Goal: Information Seeking & Learning: Learn about a topic

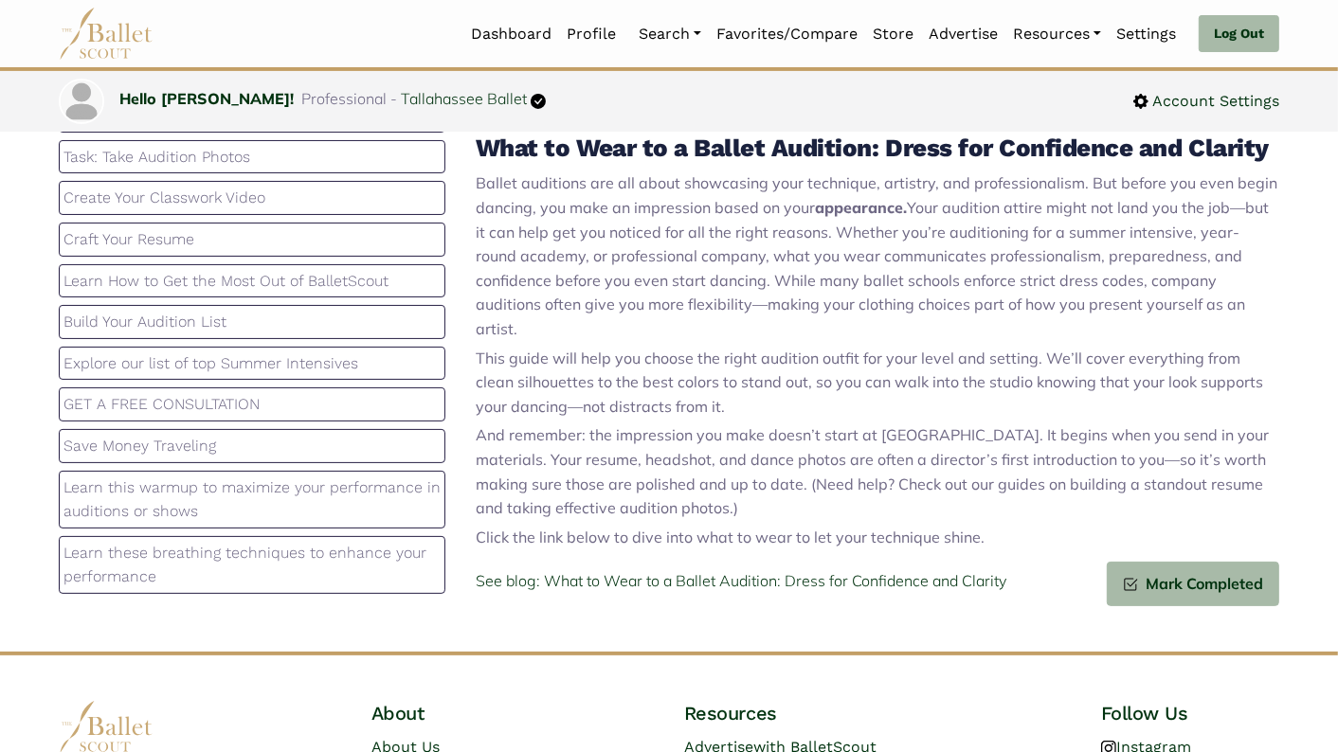
scroll to position [235, 0]
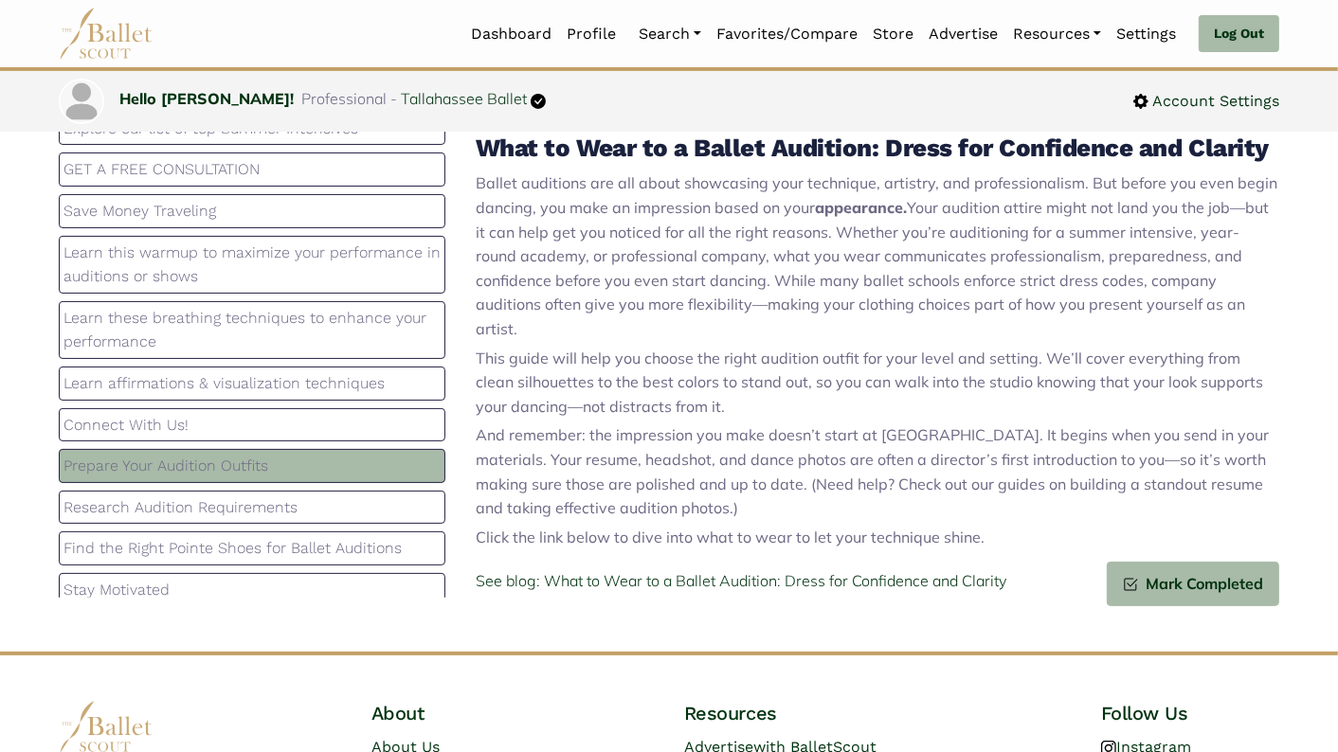
click at [299, 496] on p "Research Audition Requirements" at bounding box center [251, 508] width 377 height 25
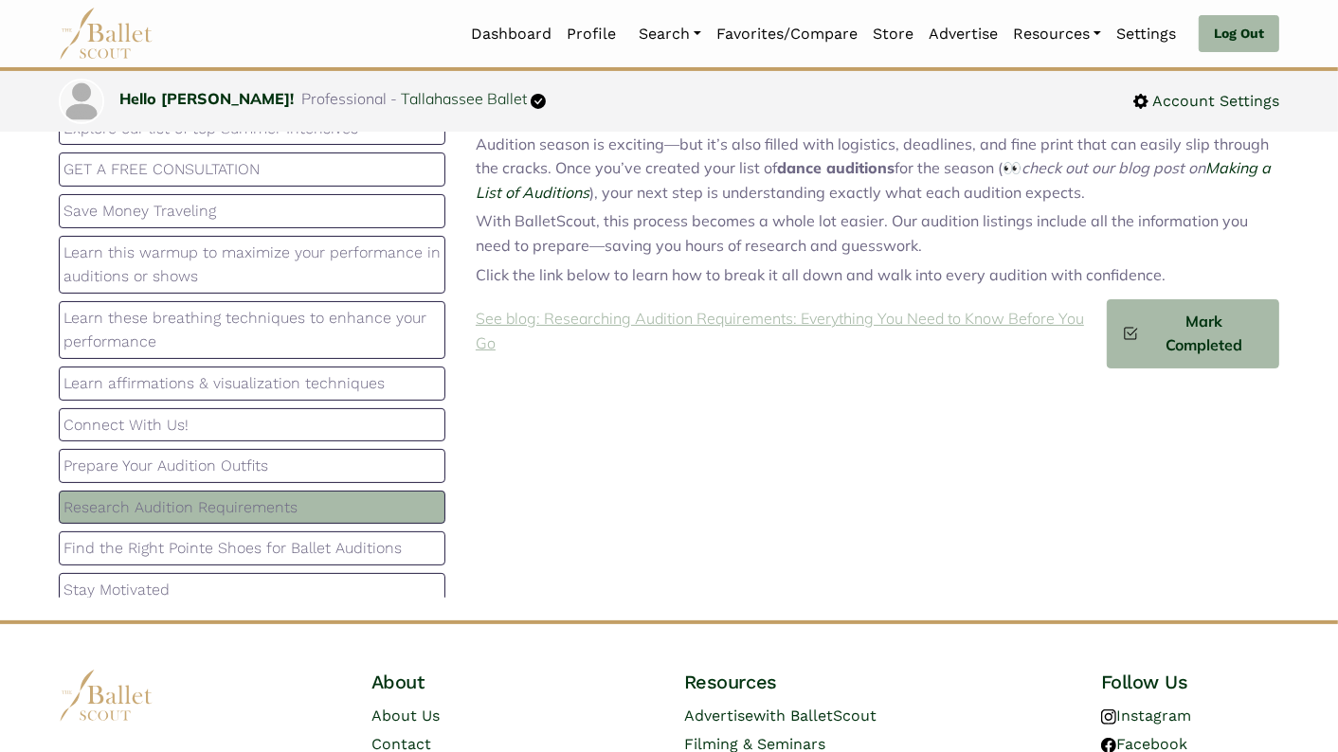
click at [641, 319] on p "See blog: Researching Audition Requirements: Everything You Need to Know Before…" at bounding box center [791, 331] width 631 height 48
click at [260, 454] on p "Prepare Your Audition Outfits" at bounding box center [251, 466] width 377 height 25
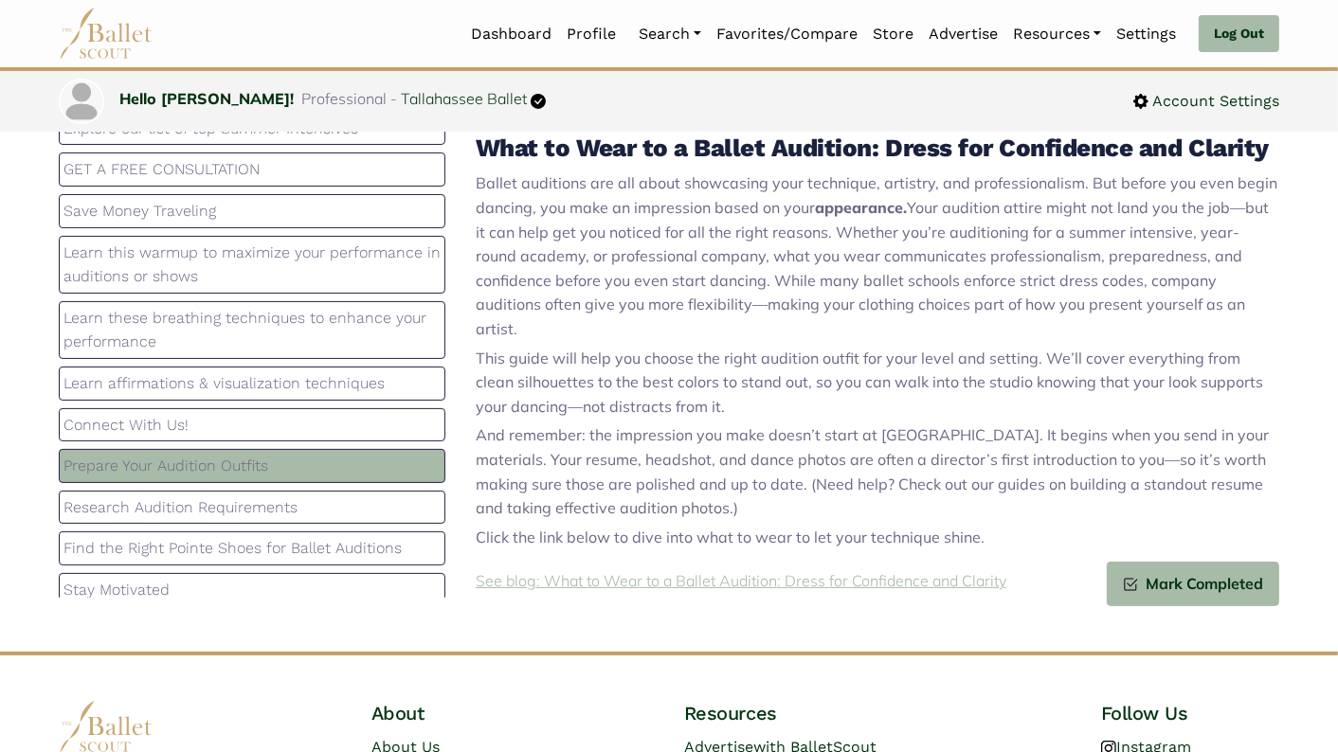
click at [743, 570] on p "See blog: What to Wear to a Ballet Audition: Dress for Confidence and Clarity" at bounding box center [741, 582] width 531 height 25
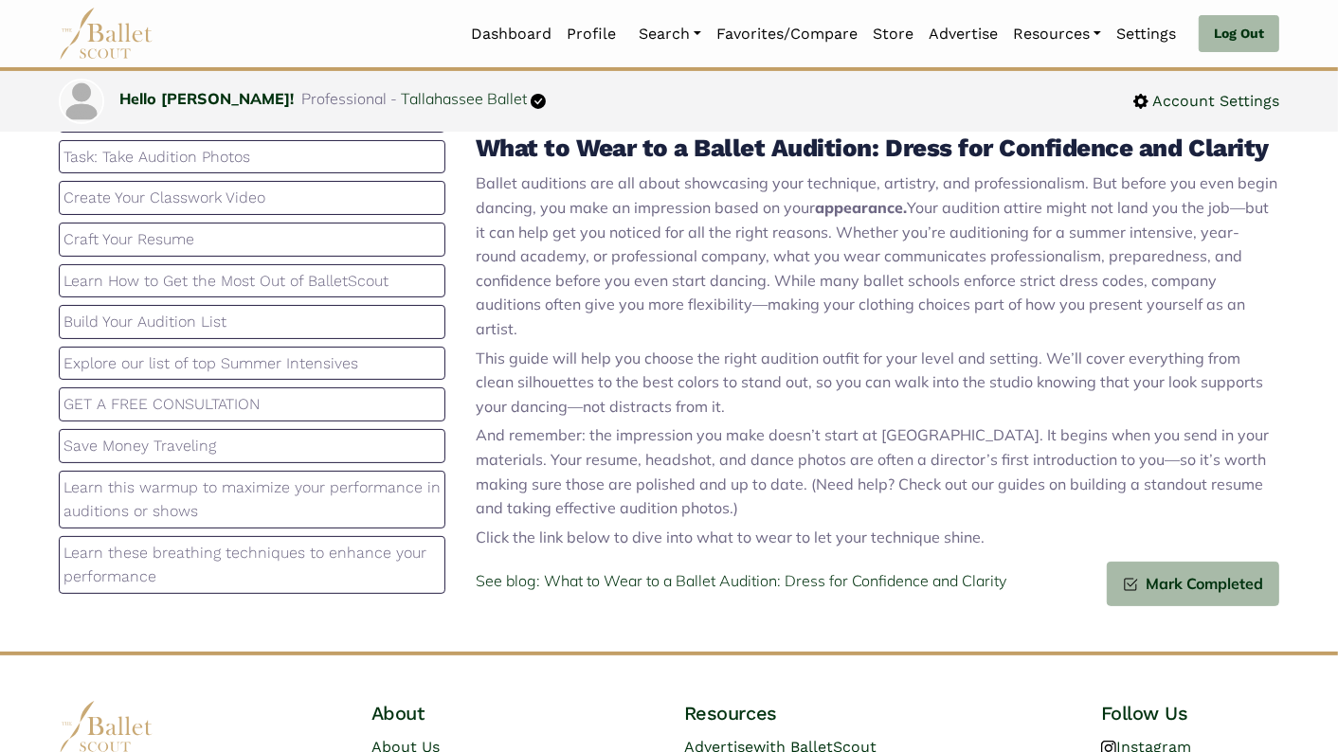
click at [291, 163] on p "Task: Take Audition Photos" at bounding box center [251, 157] width 377 height 25
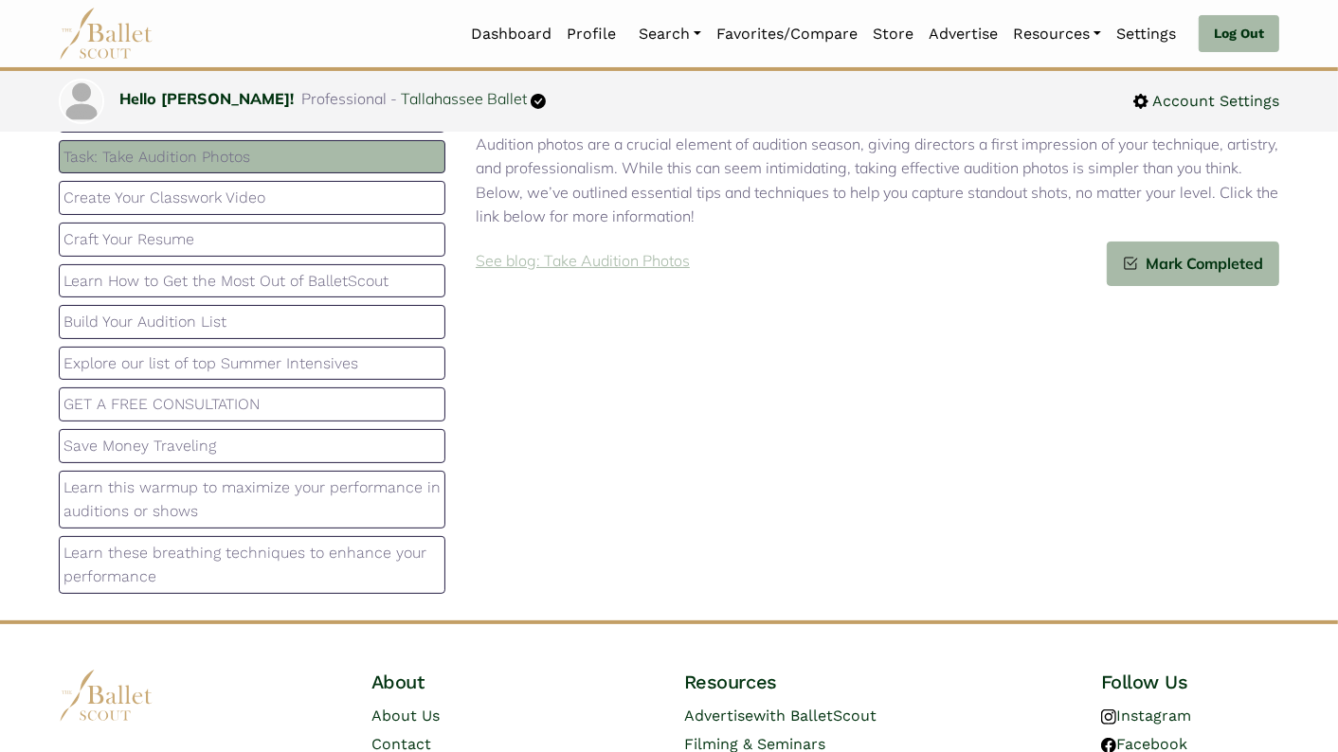
click at [586, 259] on p "See blog: Take Audition Photos" at bounding box center [583, 261] width 214 height 25
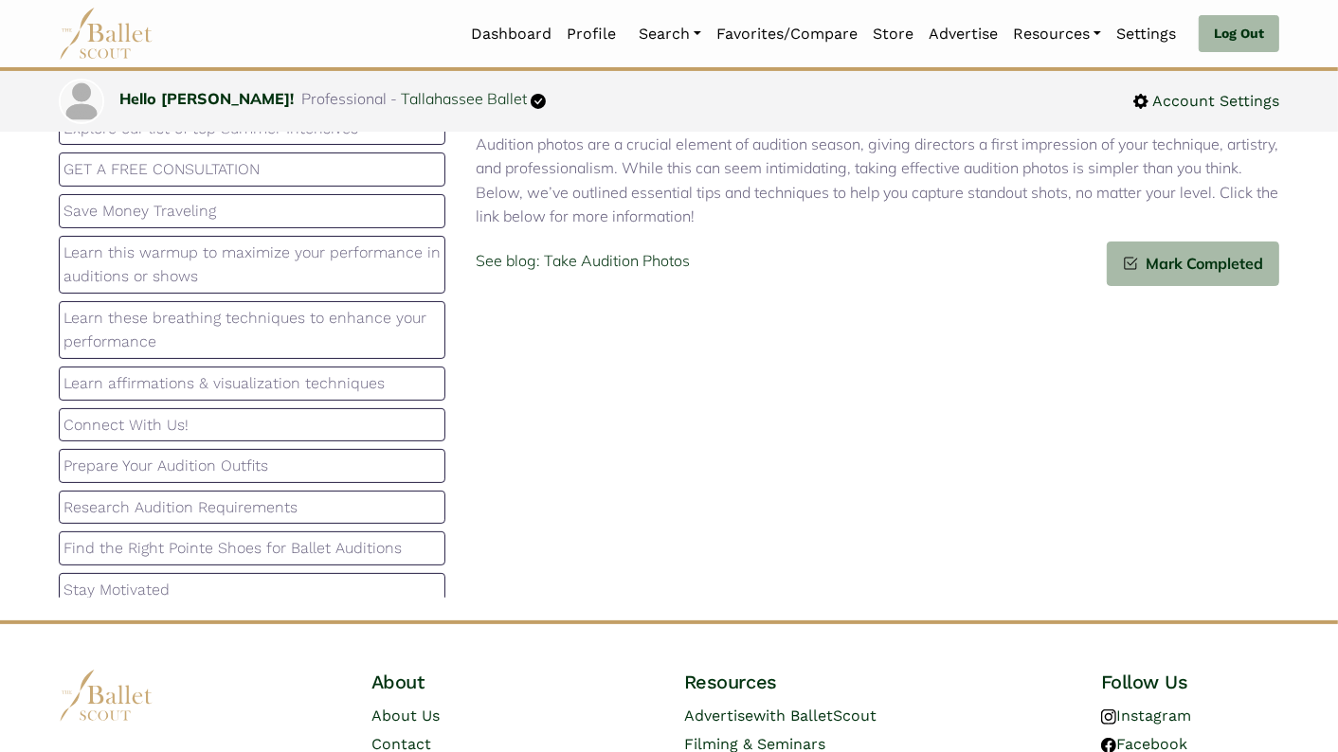
click at [275, 538] on p "Find the Right Pointe Shoes for Ballet Auditions" at bounding box center [251, 548] width 377 height 25
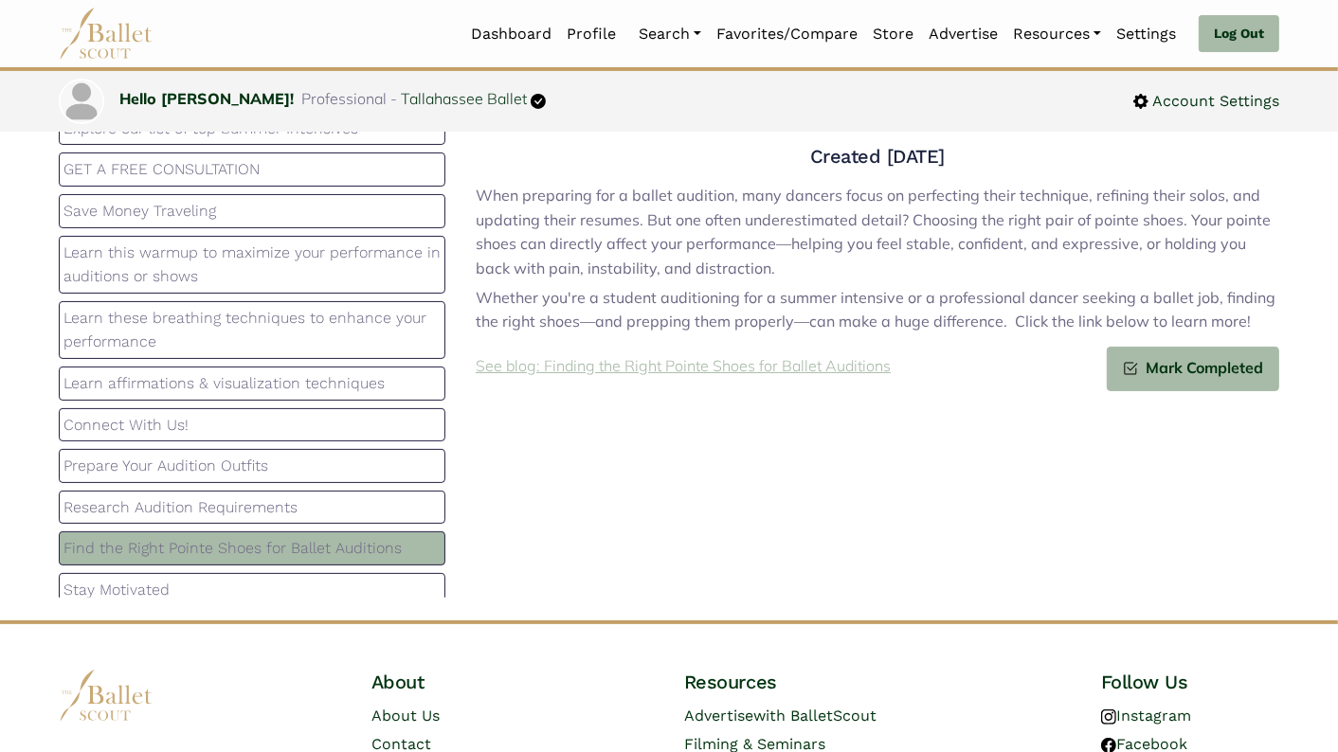
click at [843, 358] on p "See blog: Finding the Right Pointe Shoes for Ballet Auditions" at bounding box center [683, 366] width 415 height 25
click at [241, 580] on p "Stay Motivated" at bounding box center [251, 590] width 377 height 25
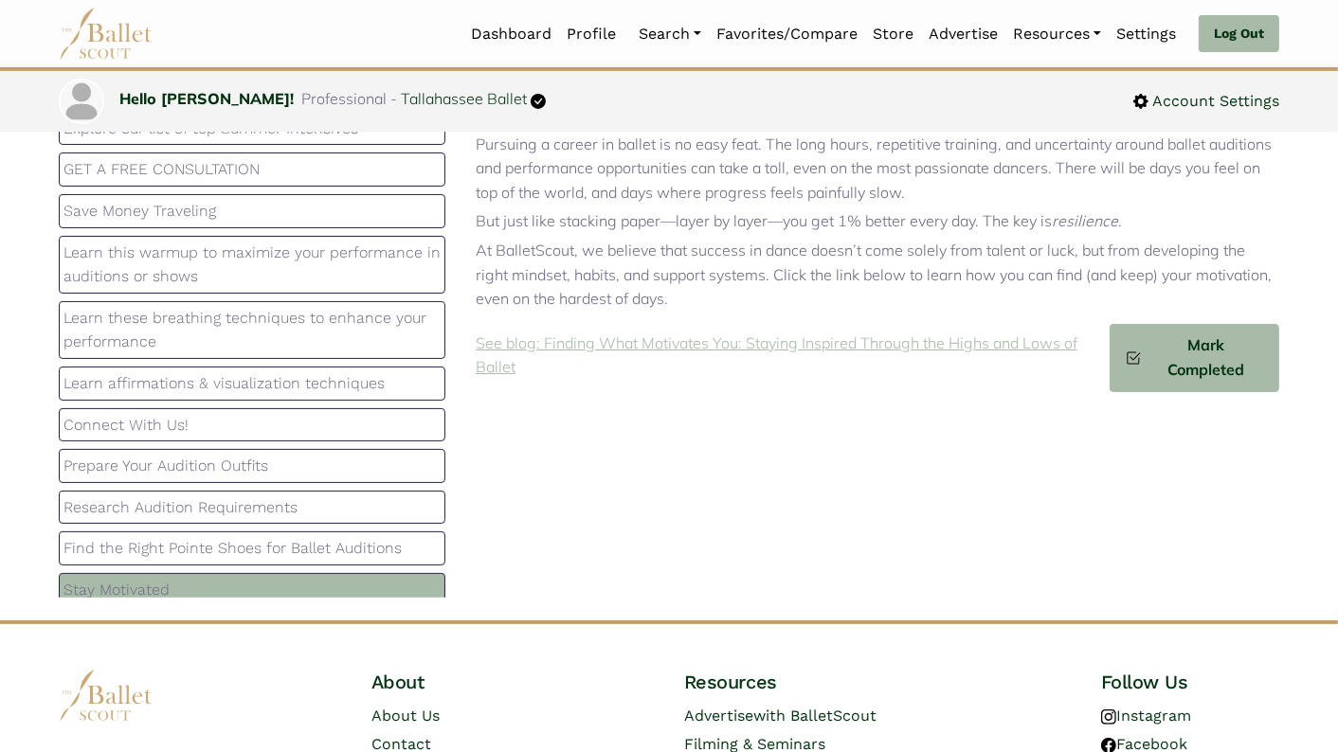
click at [654, 344] on p "See blog: Finding What Motivates You: Staying Inspired Through the Highs and Lo…" at bounding box center [793, 356] width 634 height 48
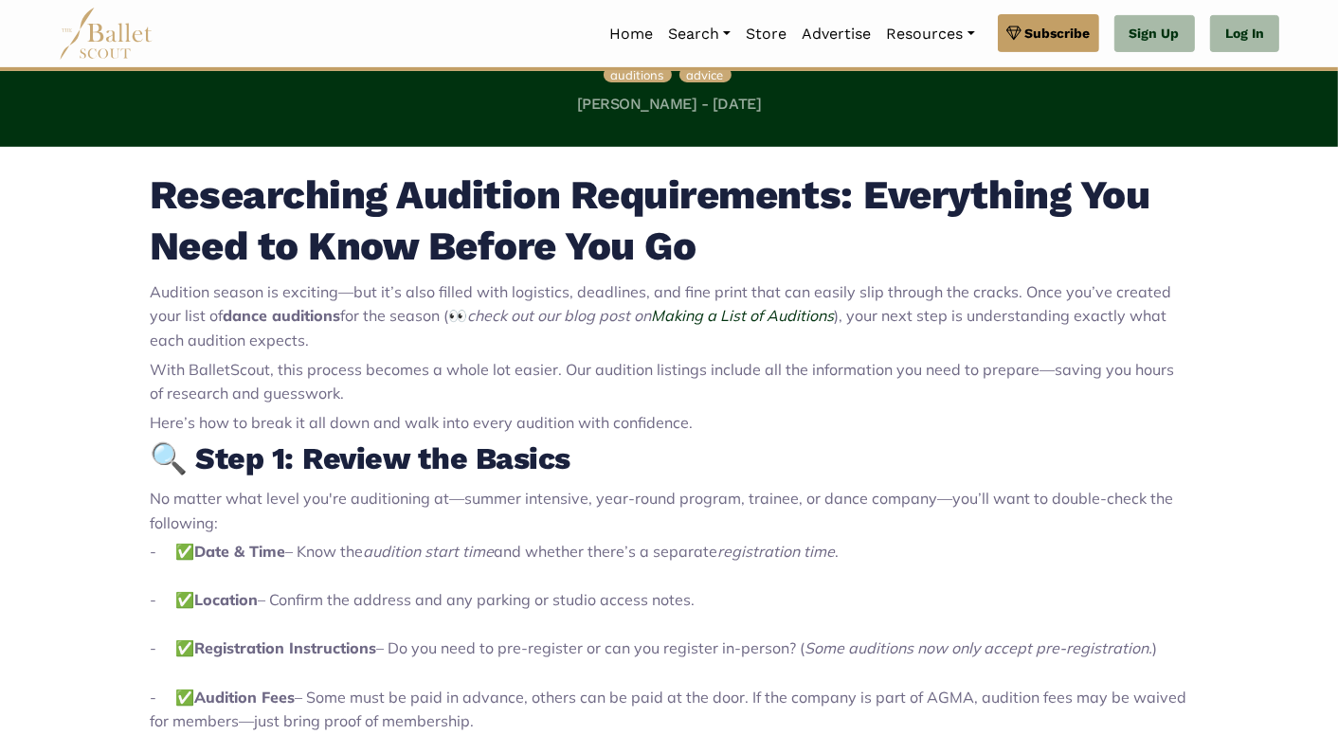
scroll to position [535, 0]
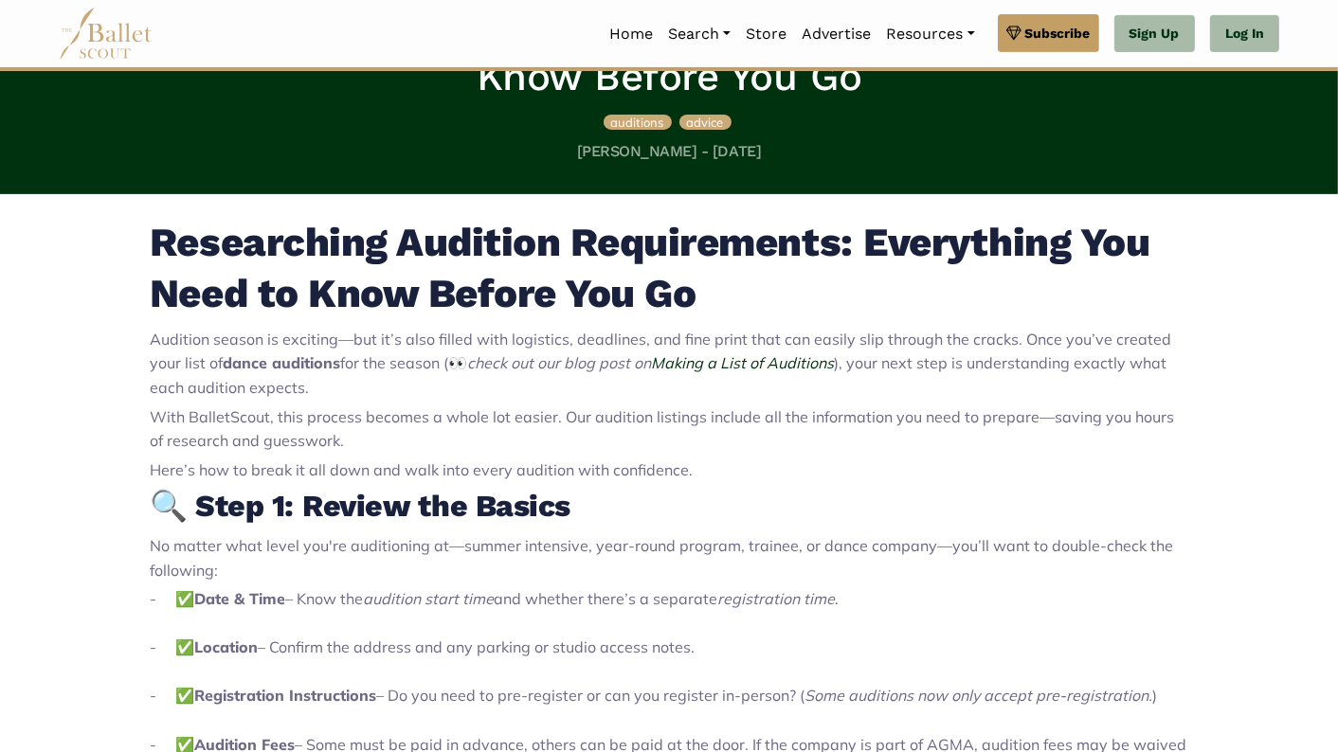
drag, startPoint x: 979, startPoint y: 257, endPoint x: 118, endPoint y: 243, distance: 861.5
copy div "Researching Audition Requirements: Everything You Need to Know Before You Go Au…"
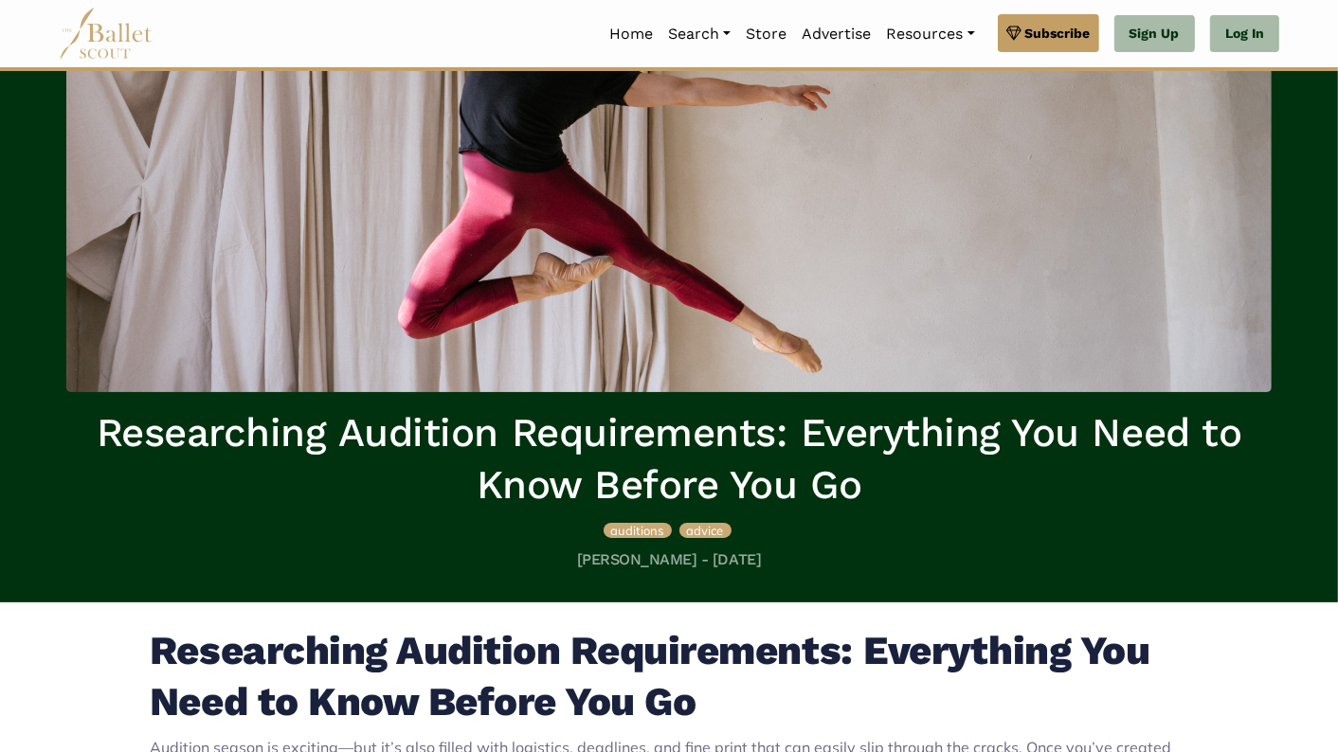
scroll to position [0, 0]
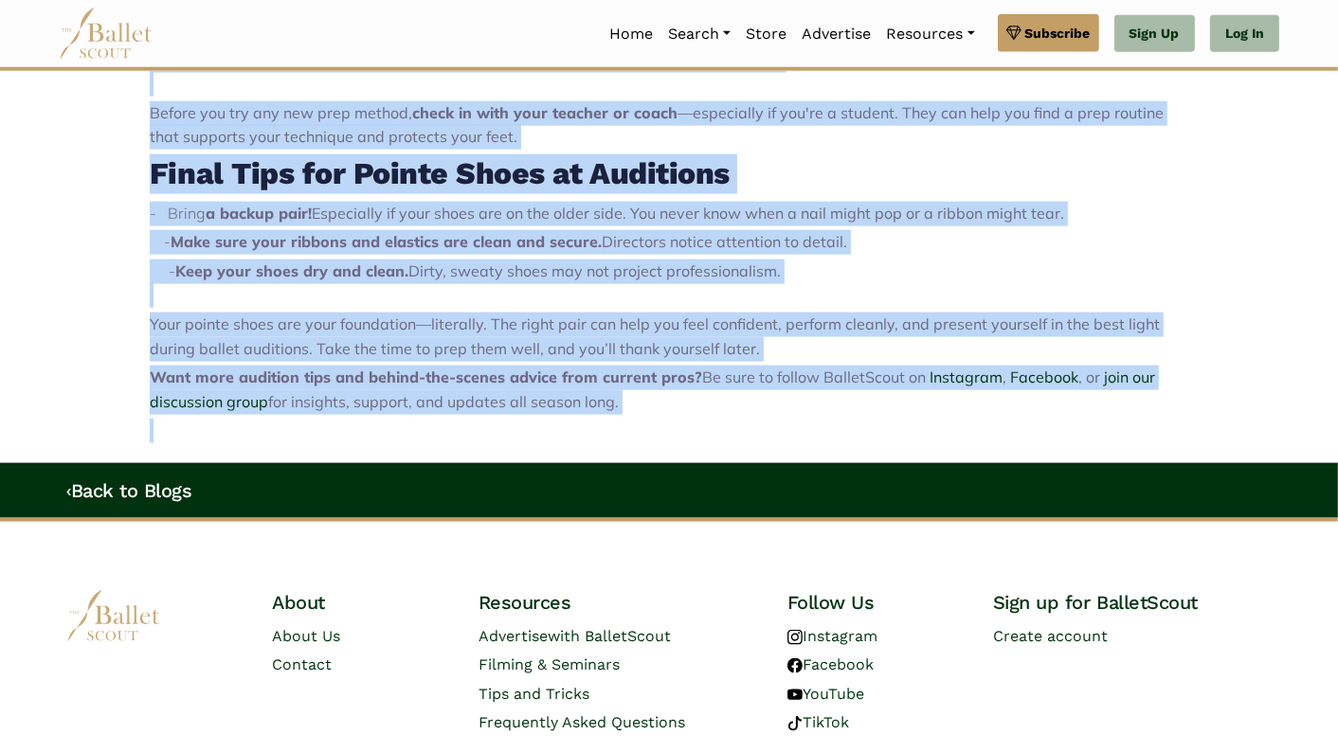
scroll to position [2091, 0]
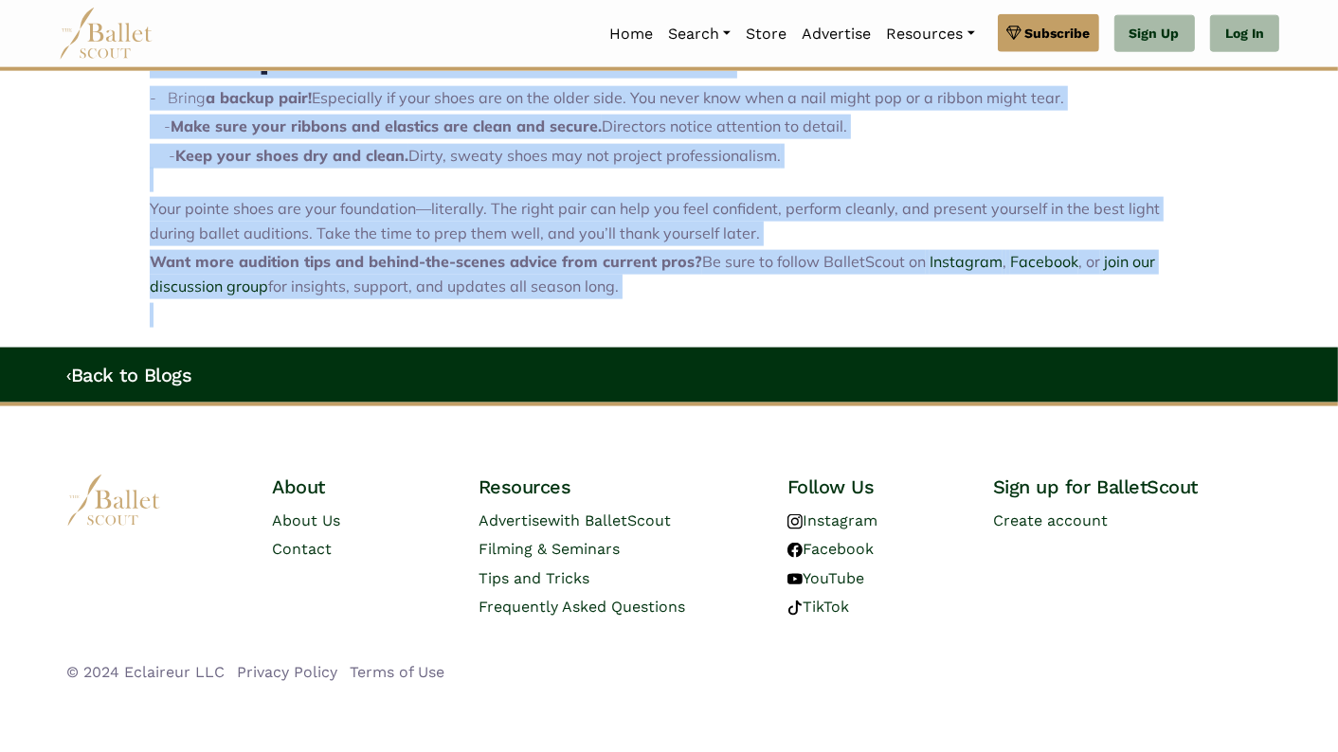
drag, startPoint x: 150, startPoint y: 201, endPoint x: 663, endPoint y: 286, distance: 520.7
copy div "When preparing for a ballet audition, many dancers focus on perfecting their te…"
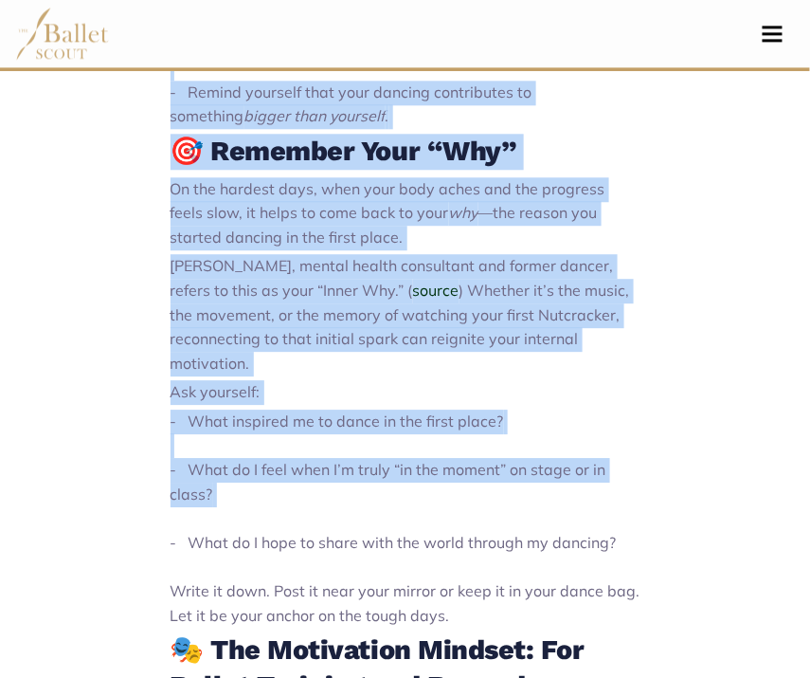
scroll to position [2362, 0]
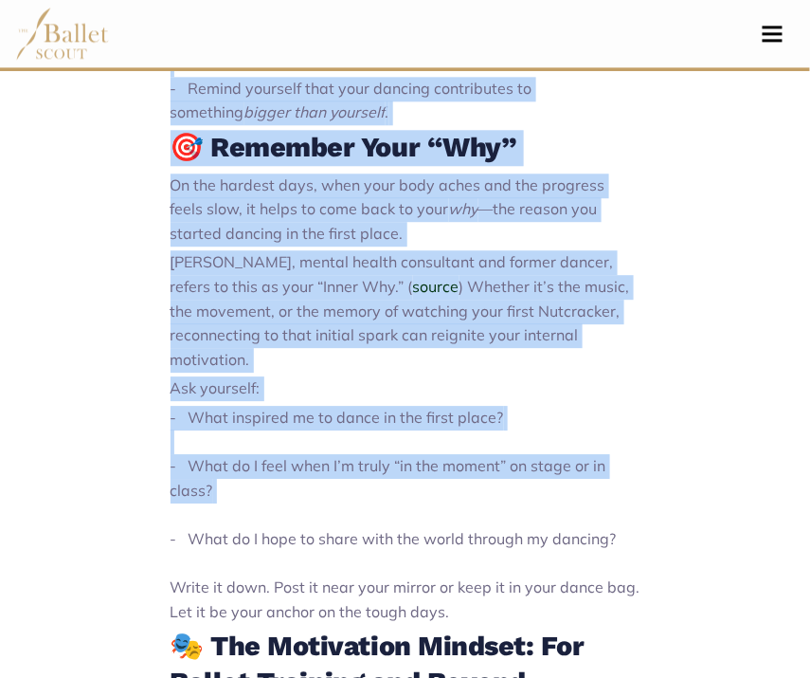
drag, startPoint x: 171, startPoint y: 466, endPoint x: 354, endPoint y: 525, distance: 193.0
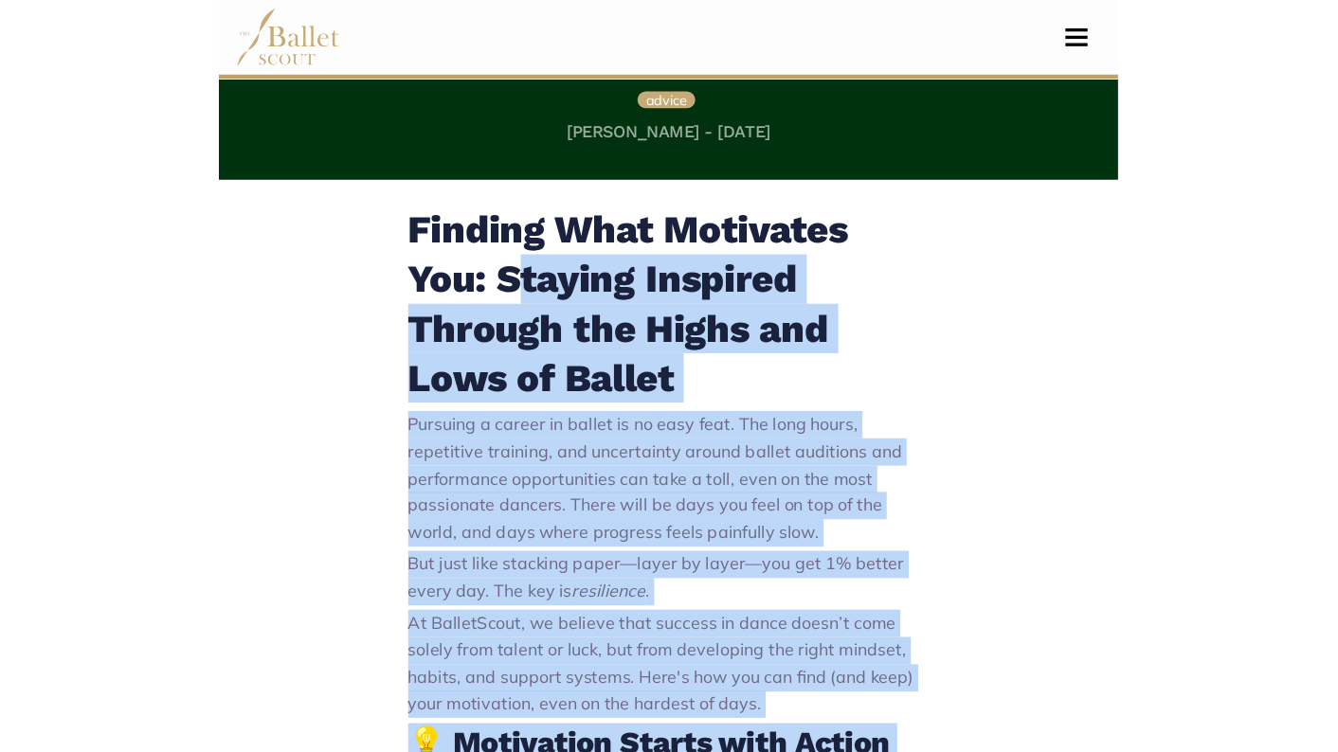
scroll to position [554, 0]
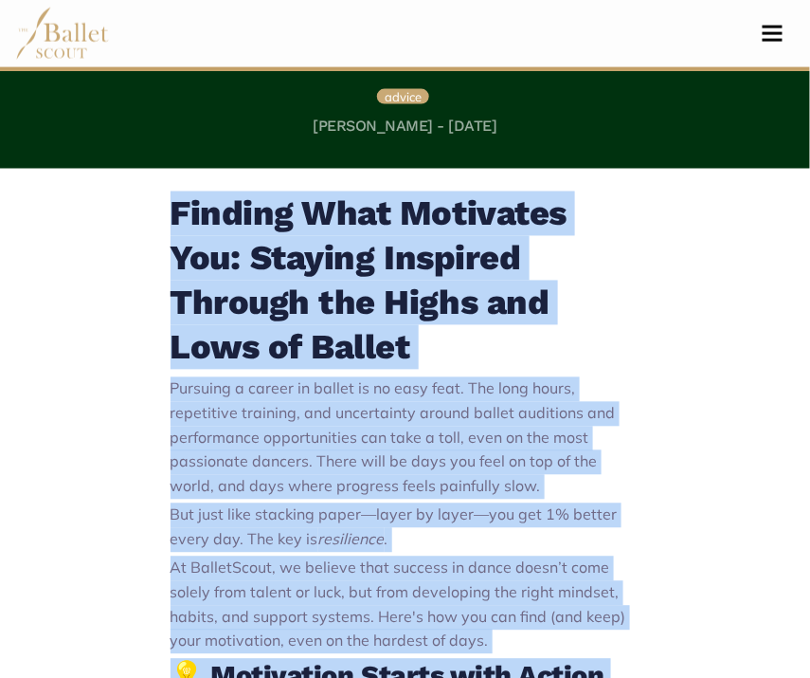
drag, startPoint x: 599, startPoint y: 317, endPoint x: 176, endPoint y: 216, distance: 434.4
copy div "Loremip Dolo Sitametco Adi: Elitsed Doeiusmo Tempori utl Etdol mag Aliq en Admi…"
